Goal: Transaction & Acquisition: Purchase product/service

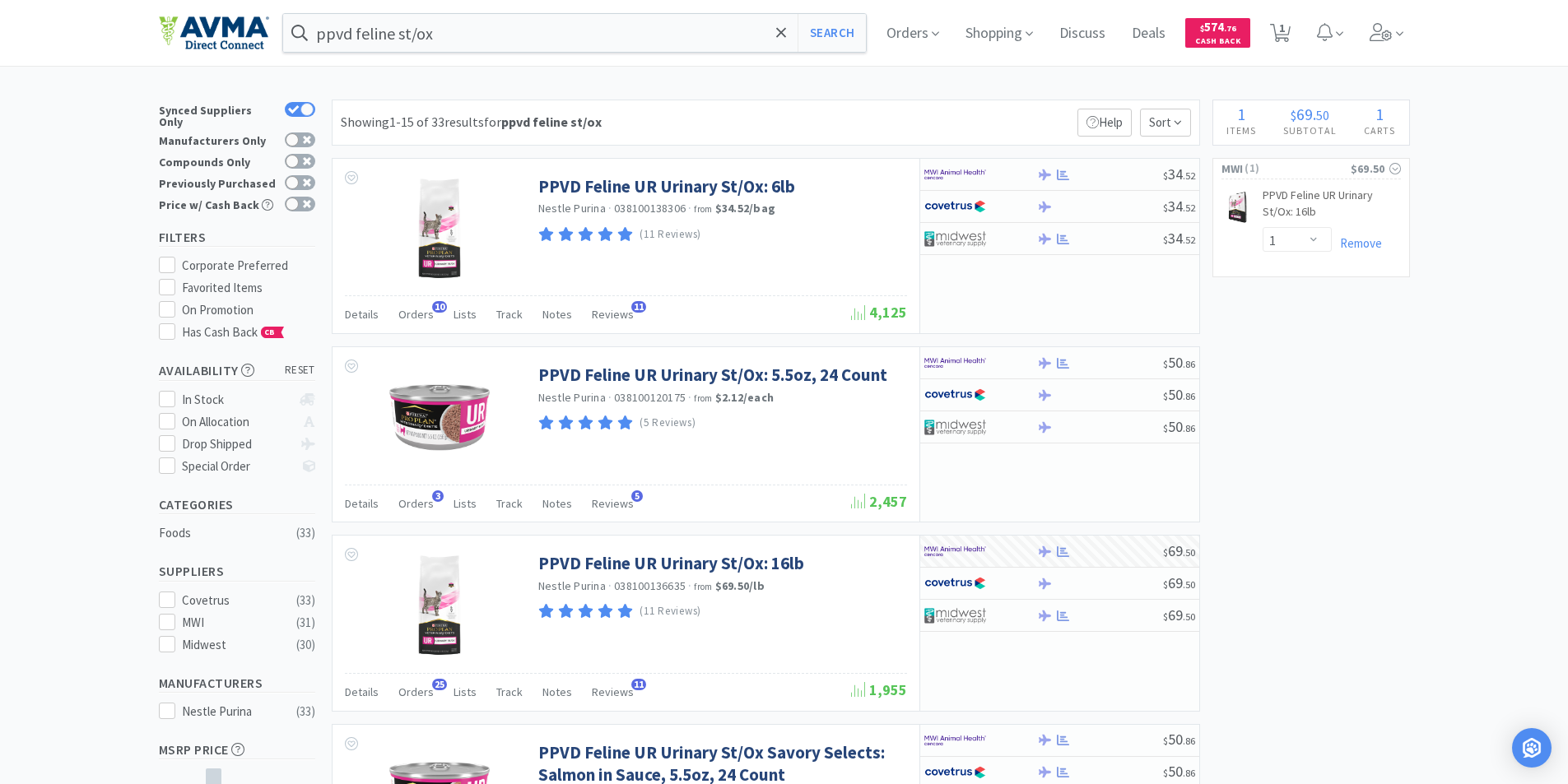
select select "1"
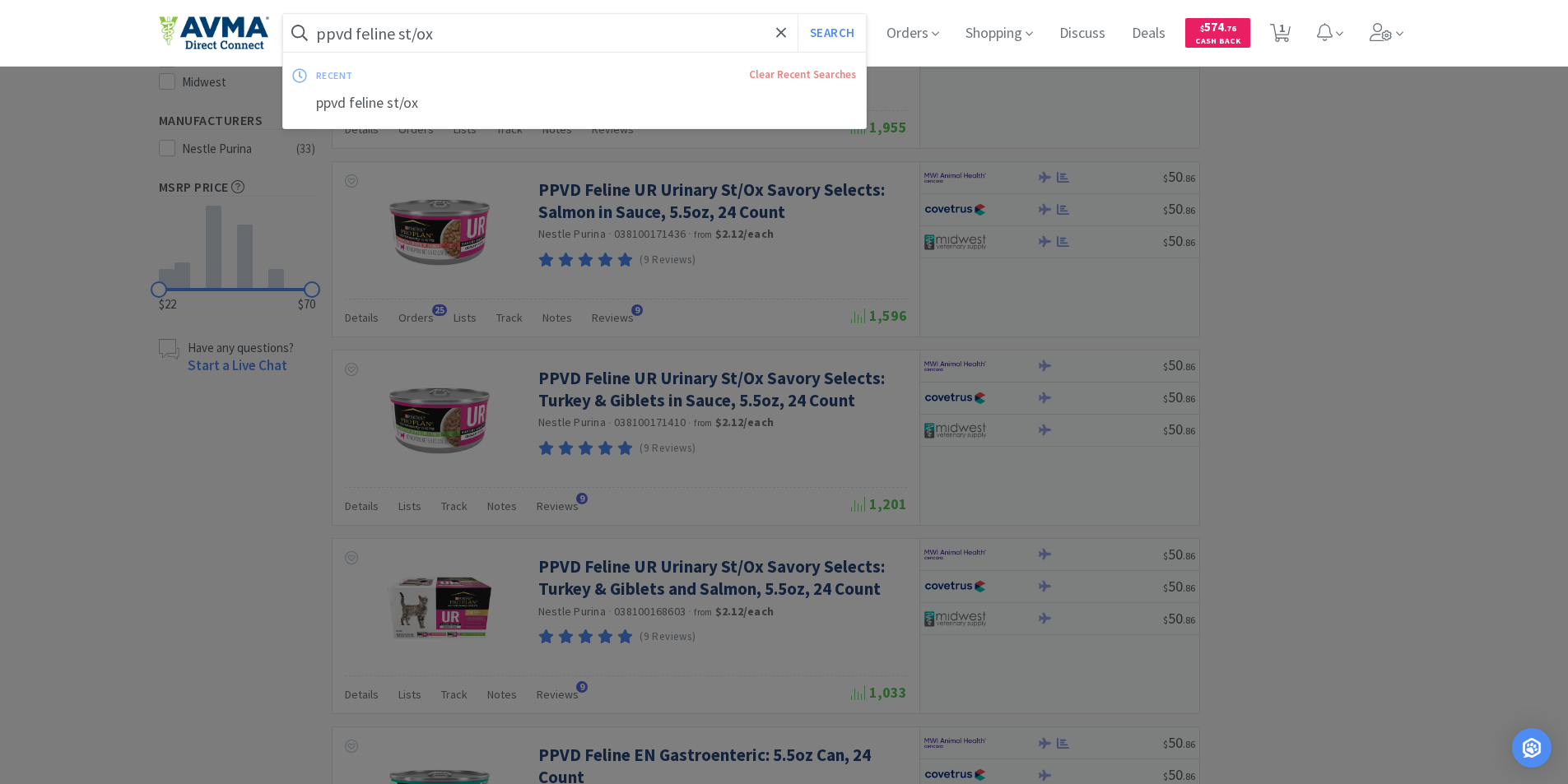
scroll to position [576, 0]
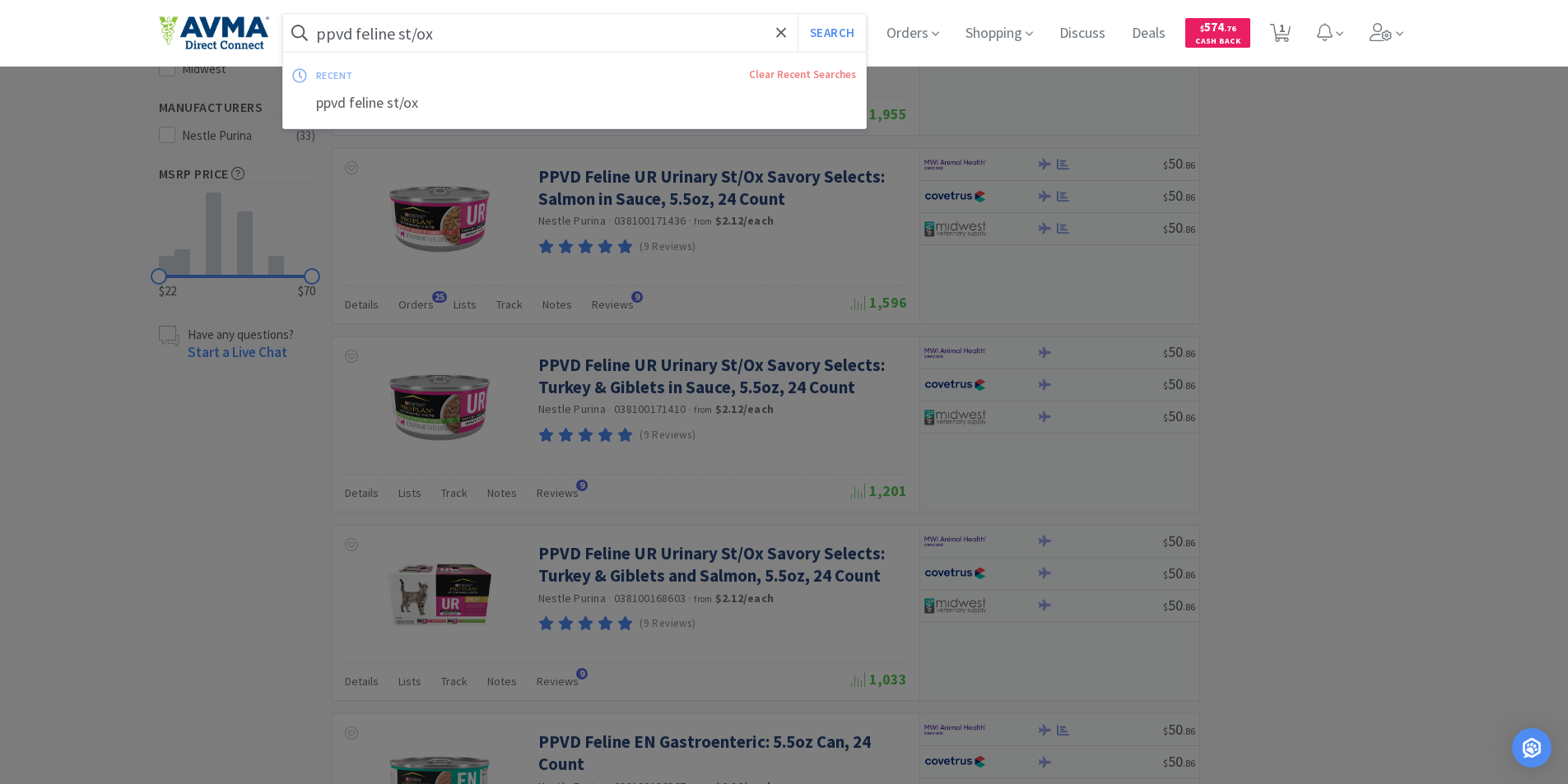
drag, startPoint x: 262, startPoint y: 611, endPoint x: 382, endPoint y: 571, distance: 126.5
click at [265, 606] on div at bounding box center [784, 392] width 1568 height 784
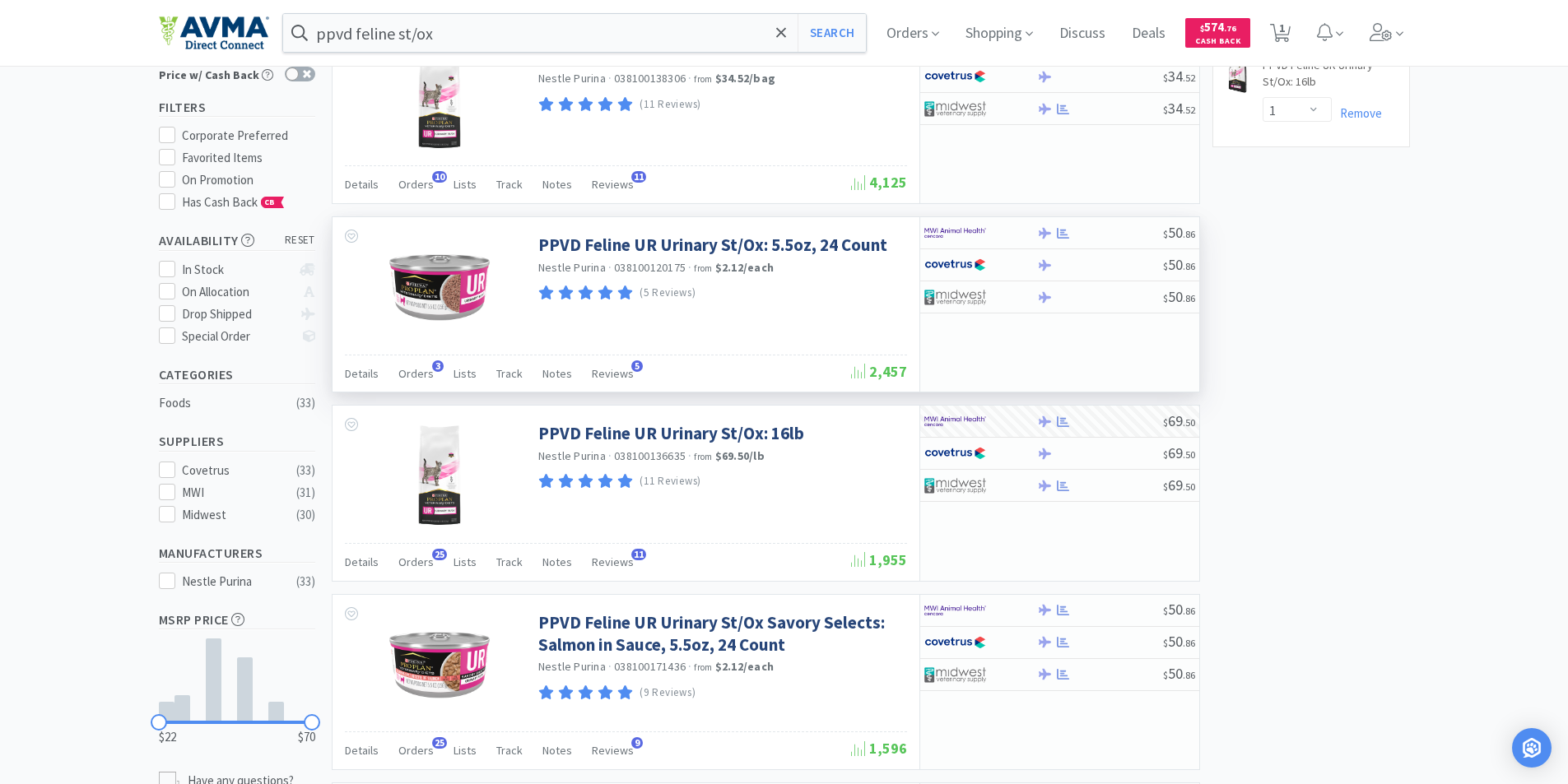
scroll to position [164, 0]
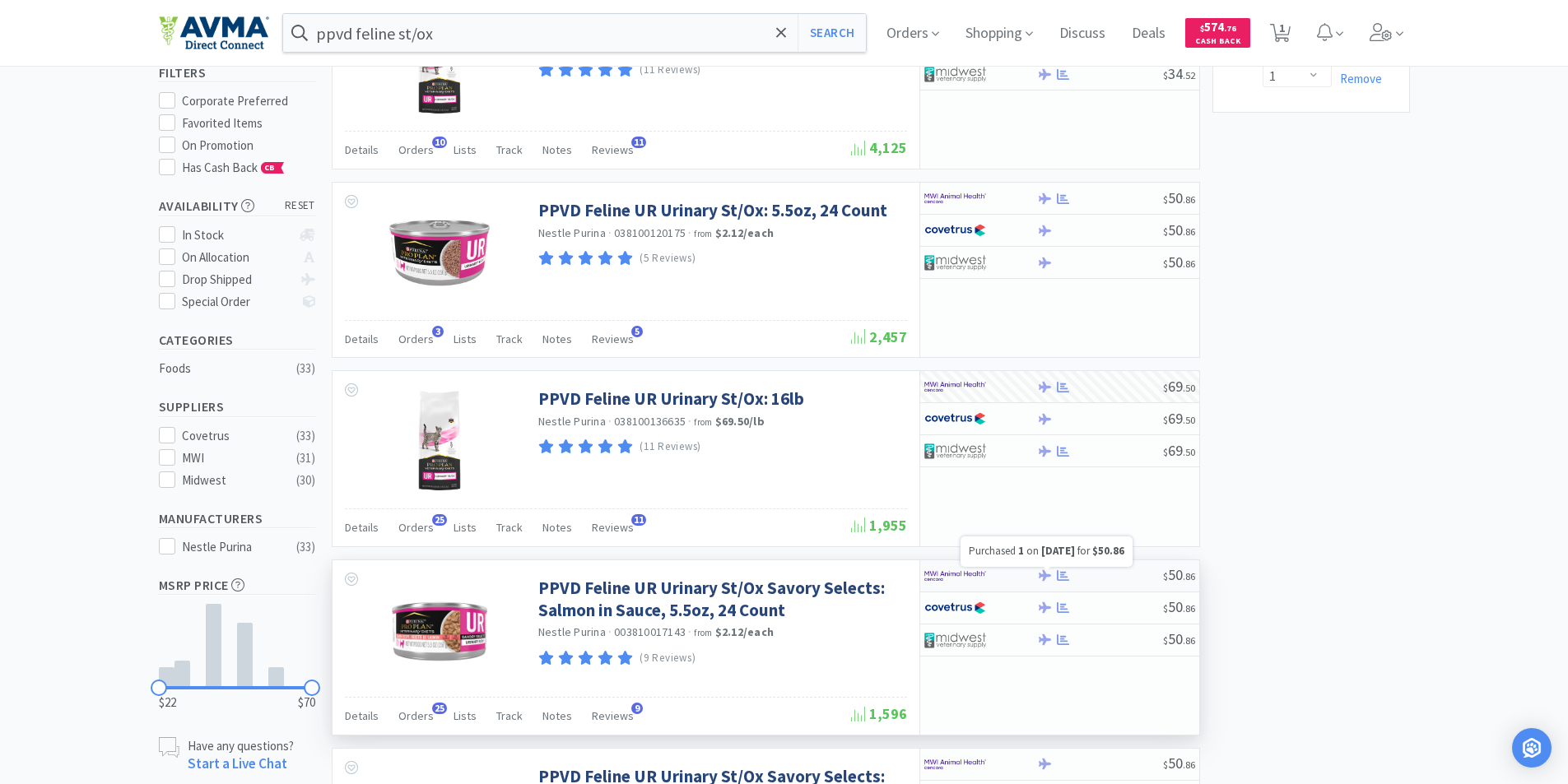
click at [1062, 574] on icon at bounding box center [1062, 575] width 12 height 12
select select "1"
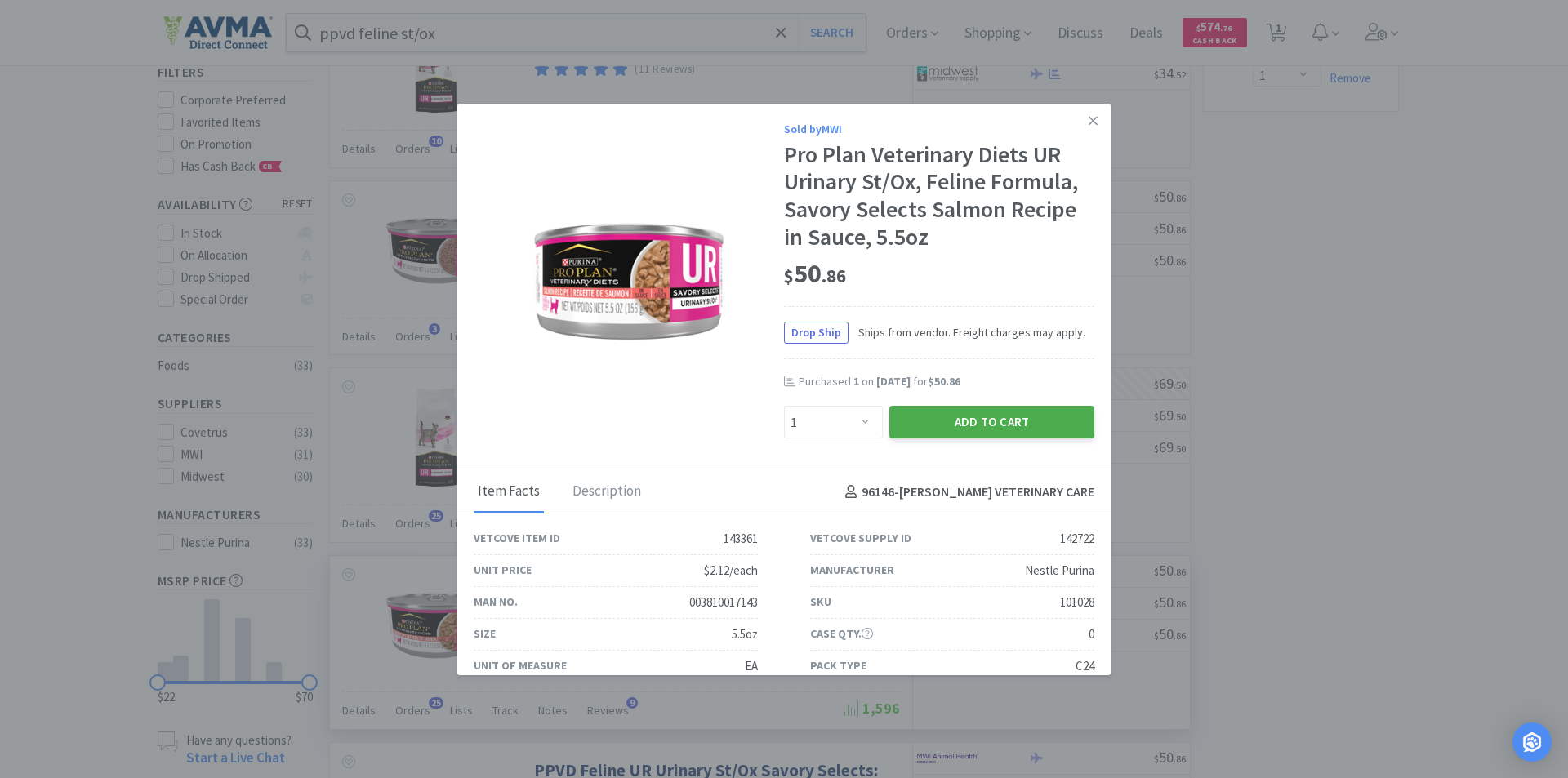
click at [959, 423] on button "Add to Cart" at bounding box center [992, 422] width 205 height 32
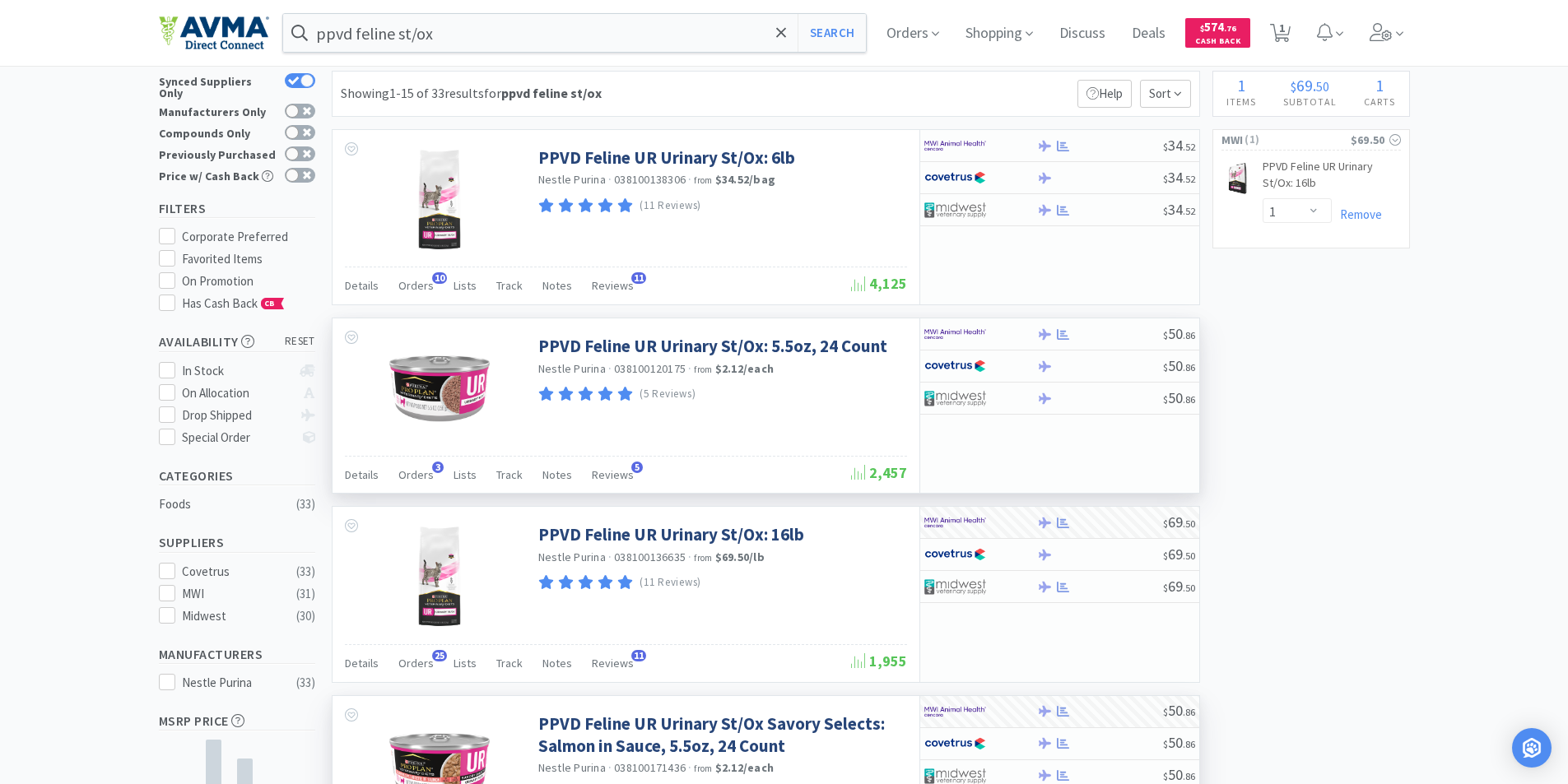
scroll to position [0, 0]
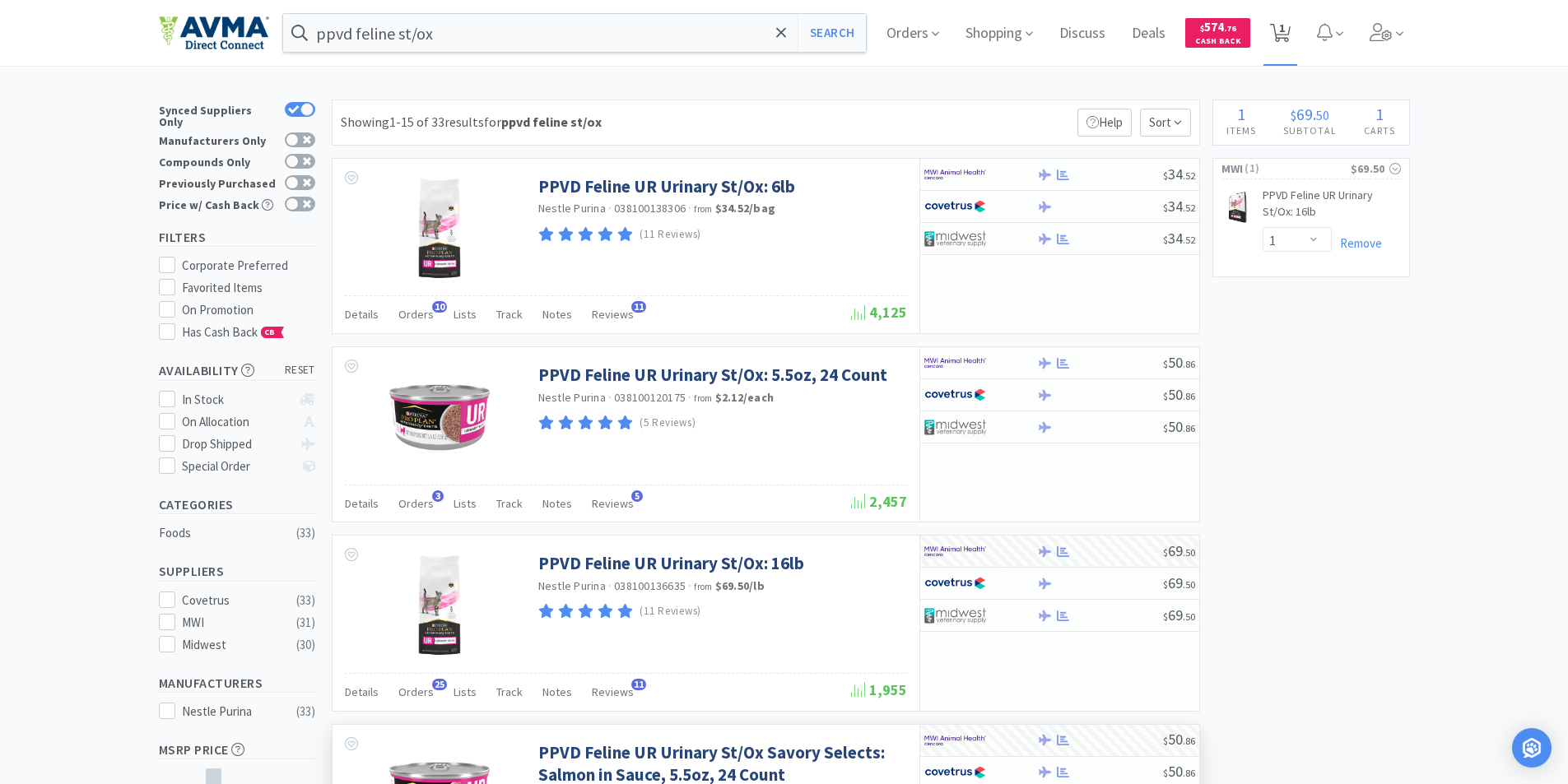
click at [1284, 29] on span "1" at bounding box center [1282, 28] width 6 height 66
select select "1"
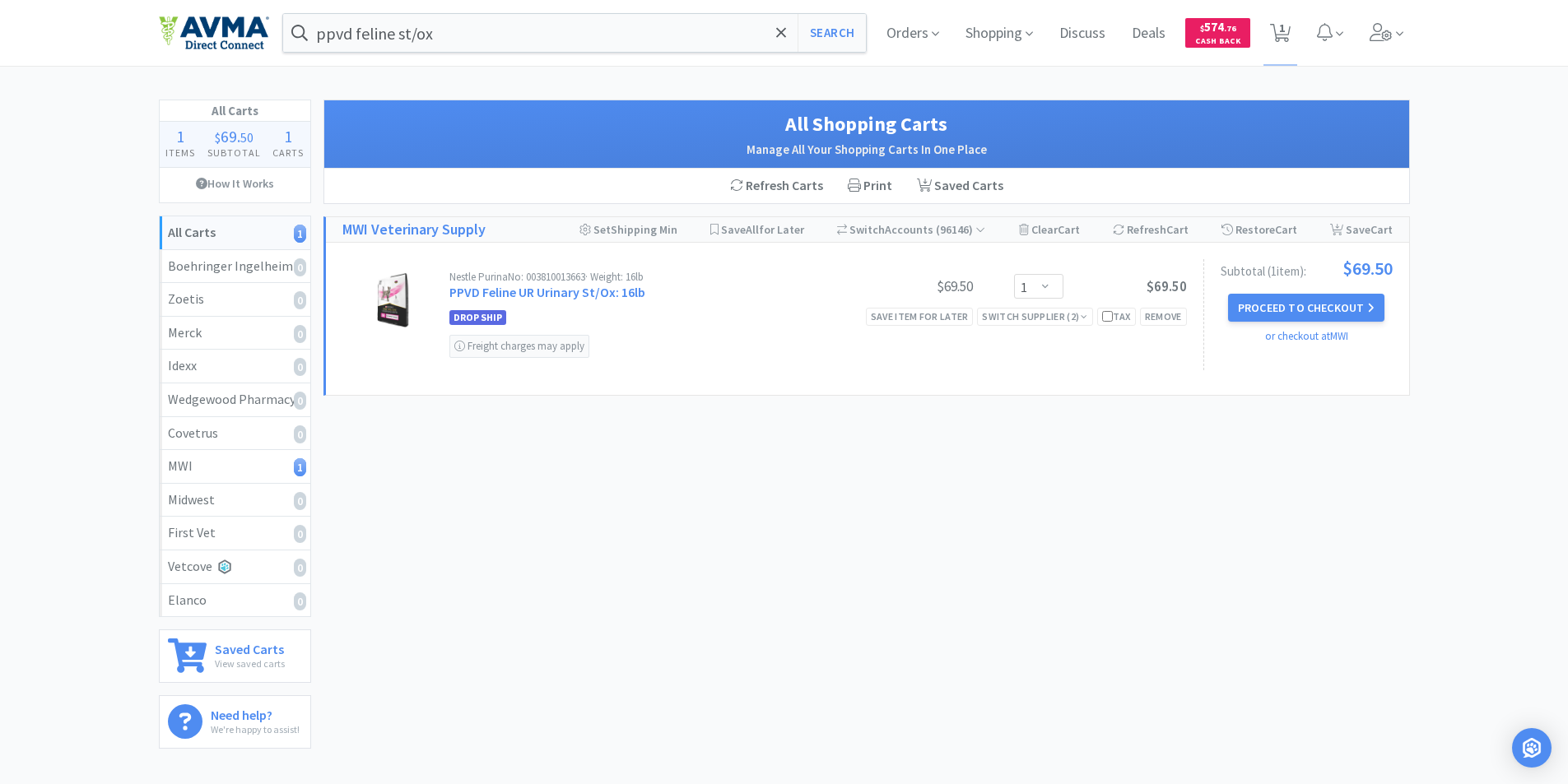
select select "1"
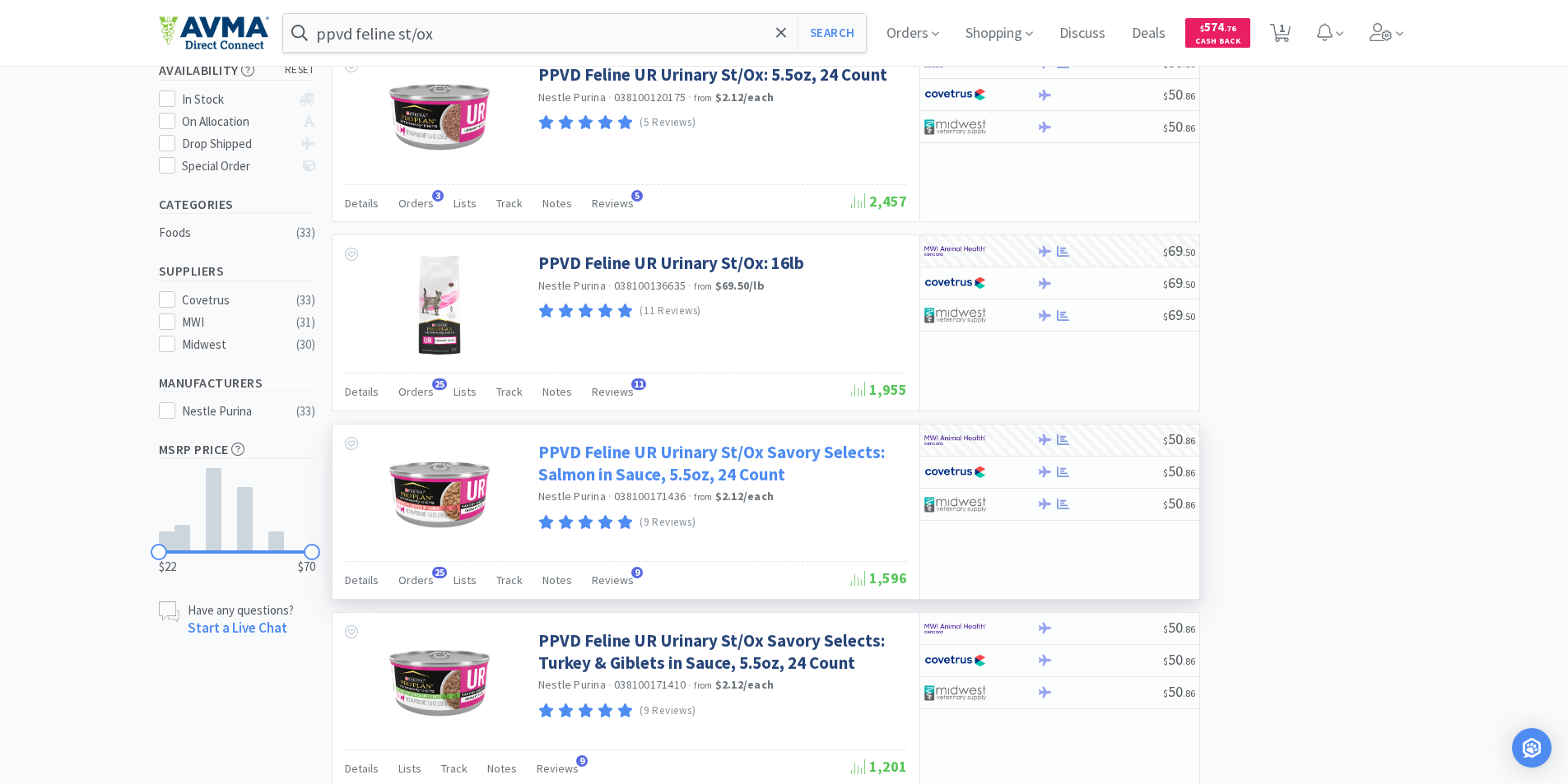
scroll to position [329, 0]
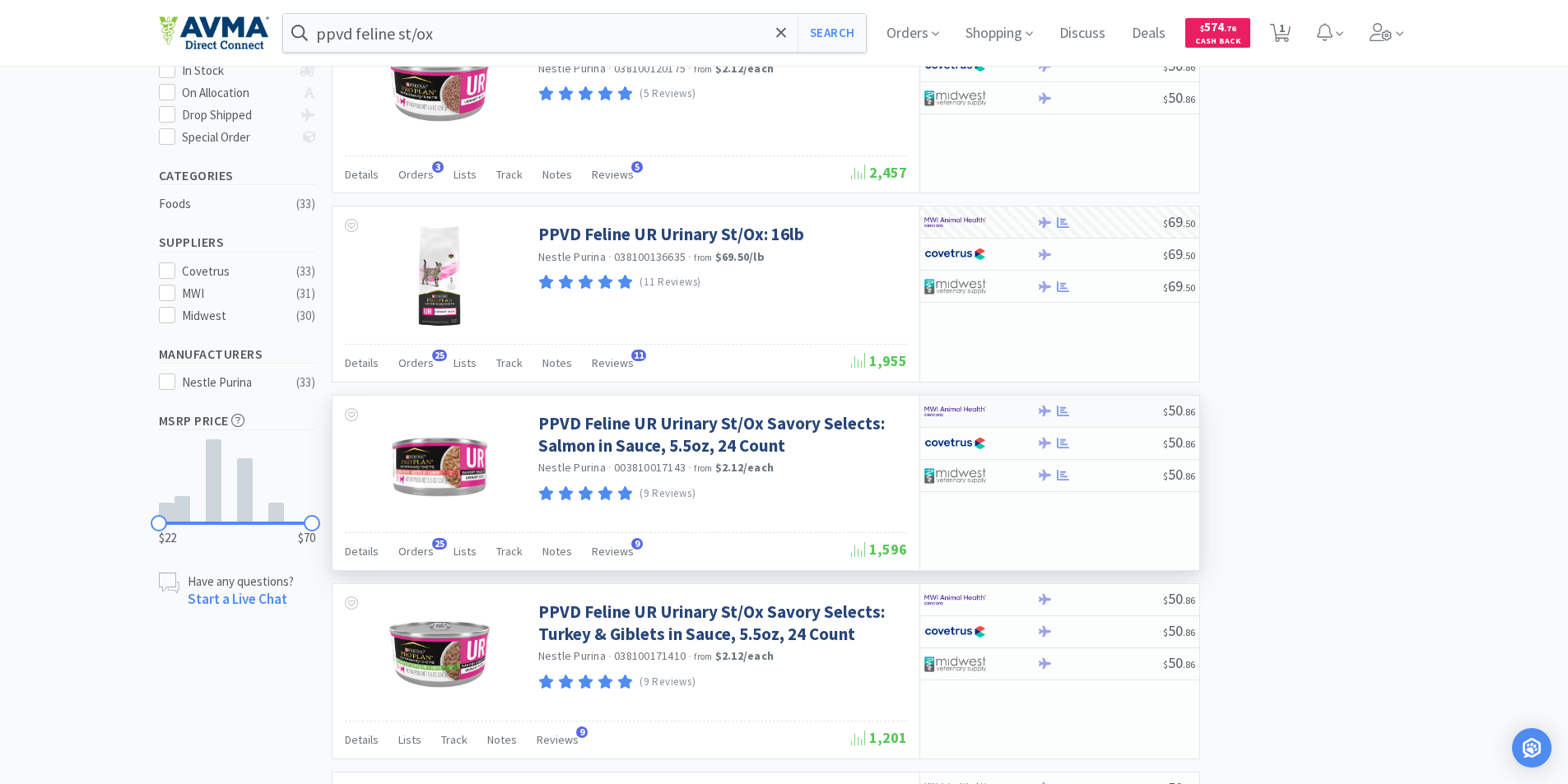
click at [949, 408] on img at bounding box center [955, 412] width 62 height 25
select select "1"
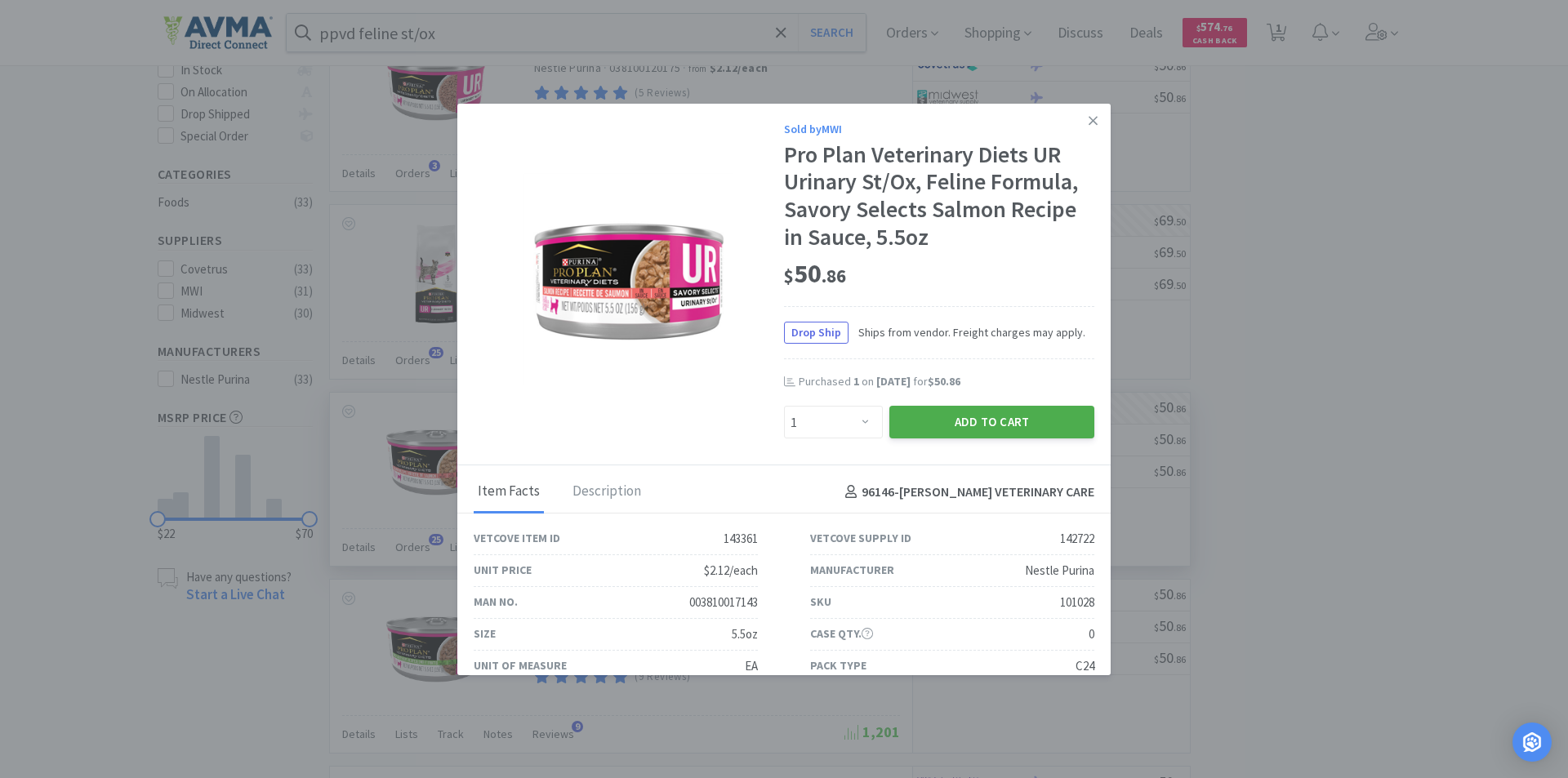
click at [959, 424] on button "Add to Cart" at bounding box center [992, 422] width 205 height 32
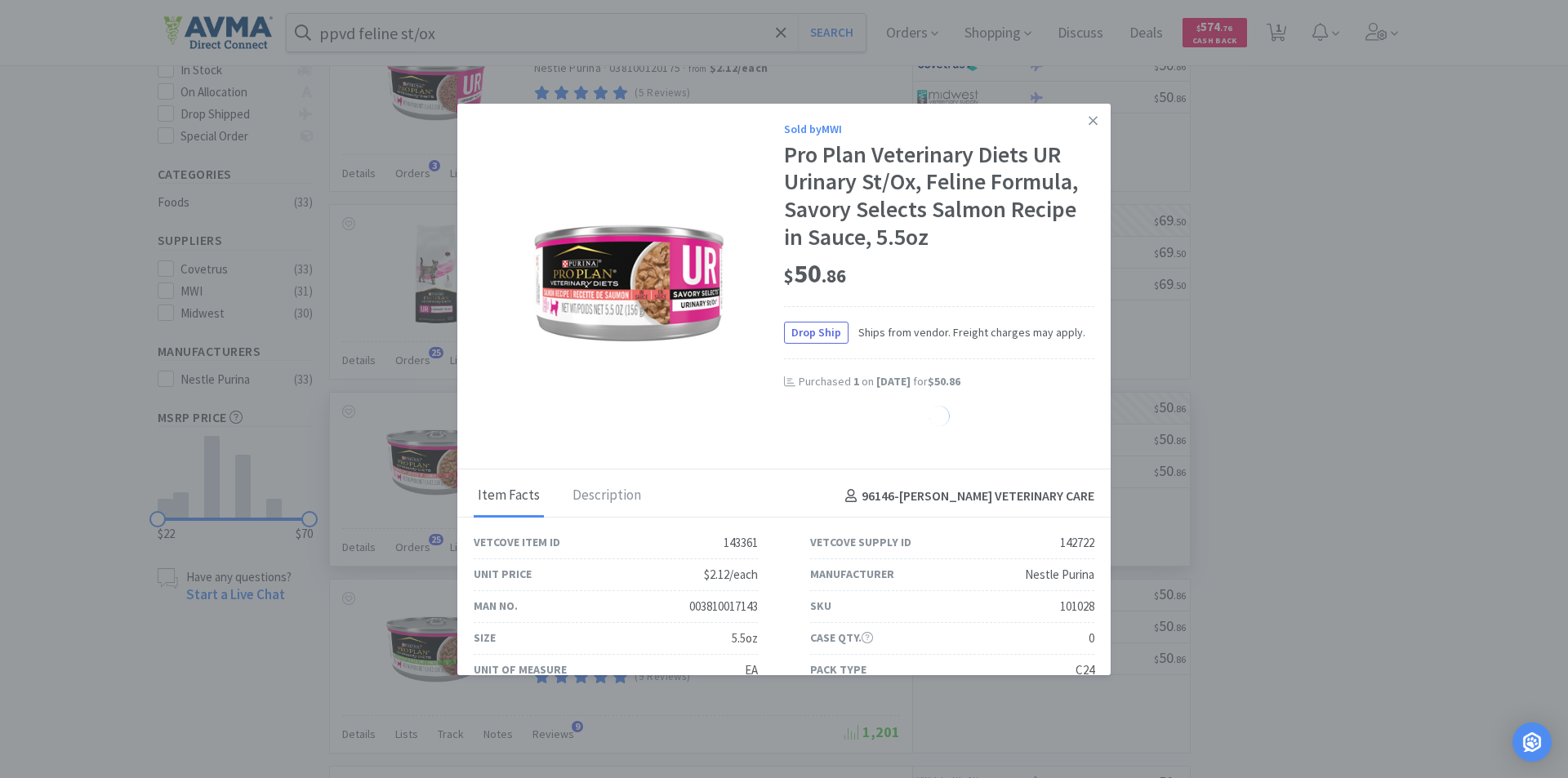
select select "1"
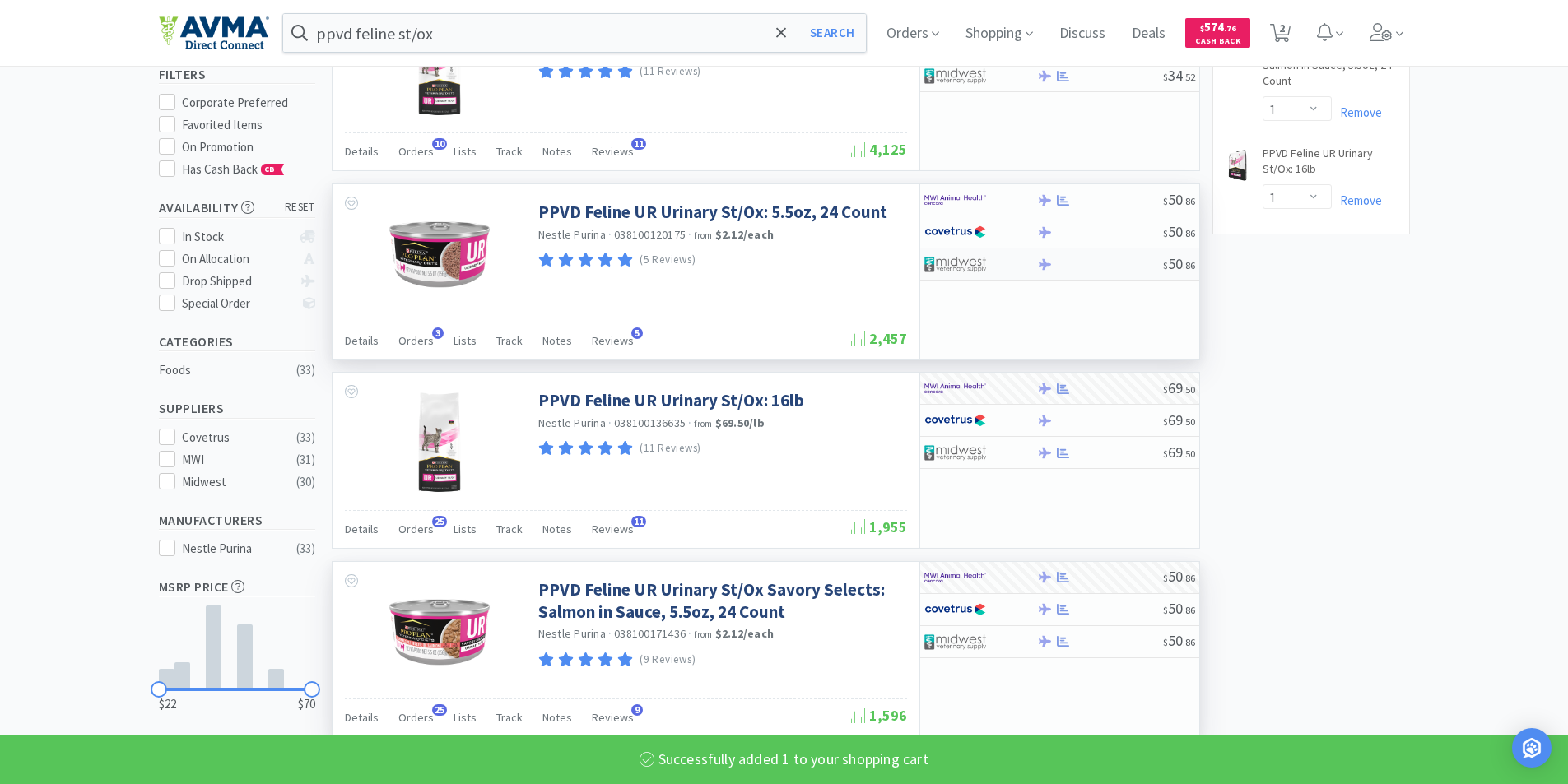
scroll to position [0, 0]
